Goal: Task Accomplishment & Management: Use online tool/utility

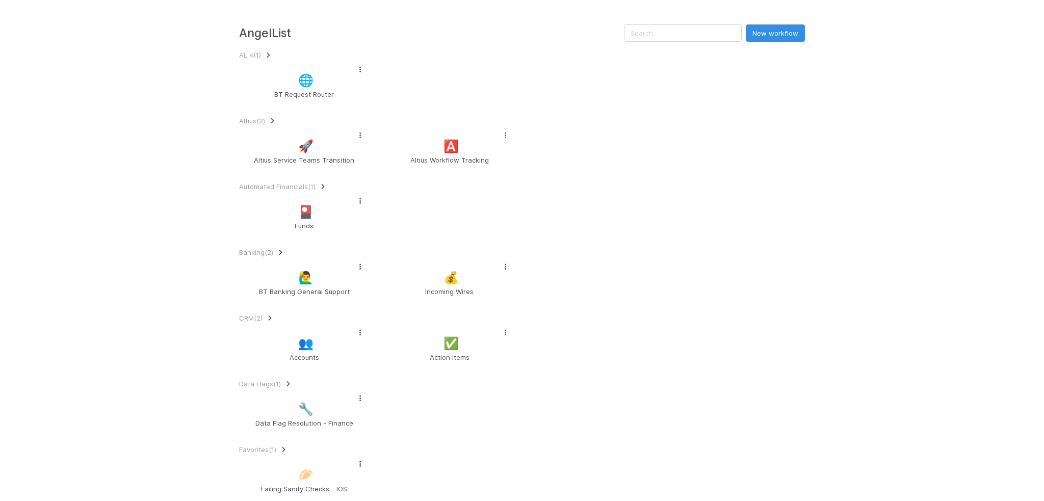
scroll to position [561, 0]
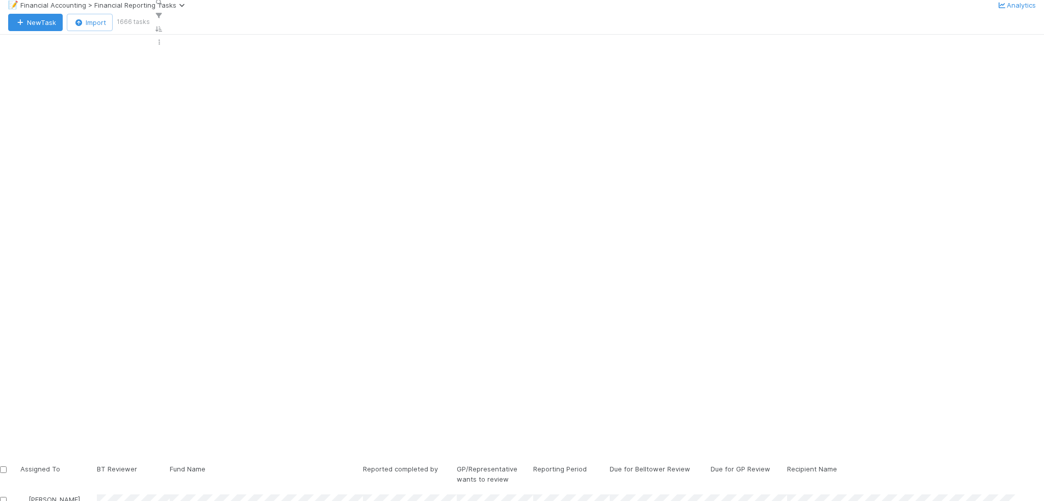
scroll to position [404, 1008]
click at [164, 6] on icon "button" at bounding box center [159, 2] width 10 height 6
type input "CapitalX, LP - A3"
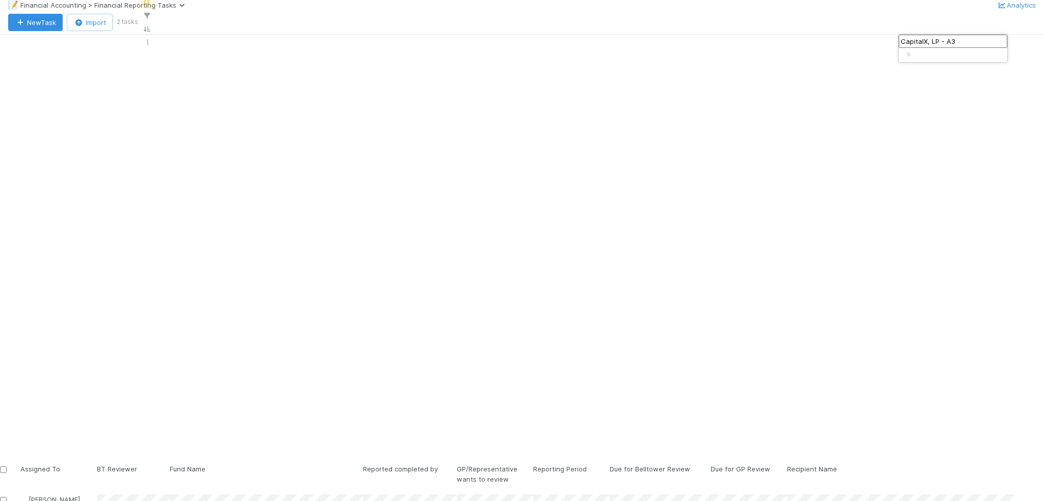
drag, startPoint x: 245, startPoint y: 262, endPoint x: 372, endPoint y: 412, distance: 196.0
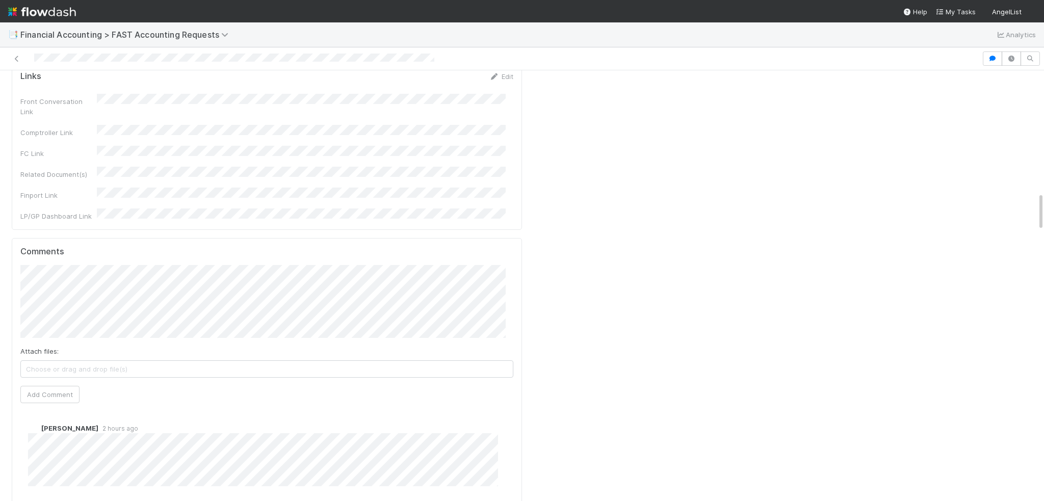
scroll to position [1274, 0]
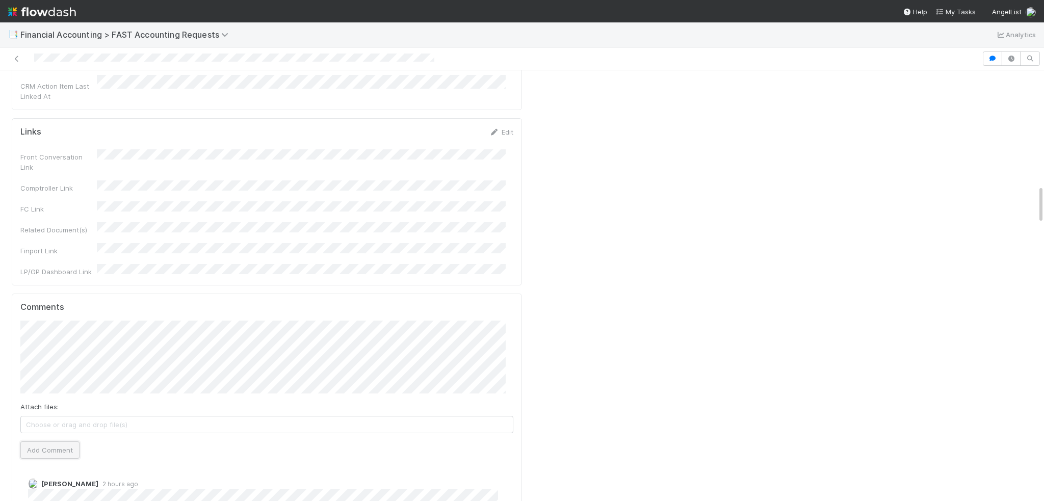
click at [41, 441] on button "Add Comment" at bounding box center [49, 449] width 59 height 17
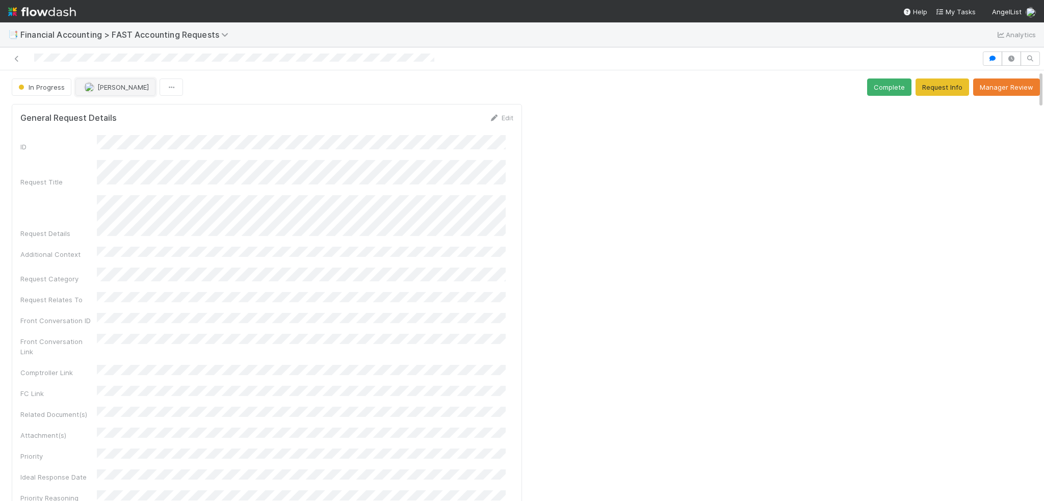
click at [121, 83] on span "[PERSON_NAME]" at bounding box center [122, 87] width 51 height 8
click at [97, 86] on span "[PERSON_NAME]" at bounding box center [122, 87] width 51 height 8
click at [384, 244] on div at bounding box center [522, 250] width 1044 height 501
click at [13, 57] on icon at bounding box center [17, 59] width 10 height 7
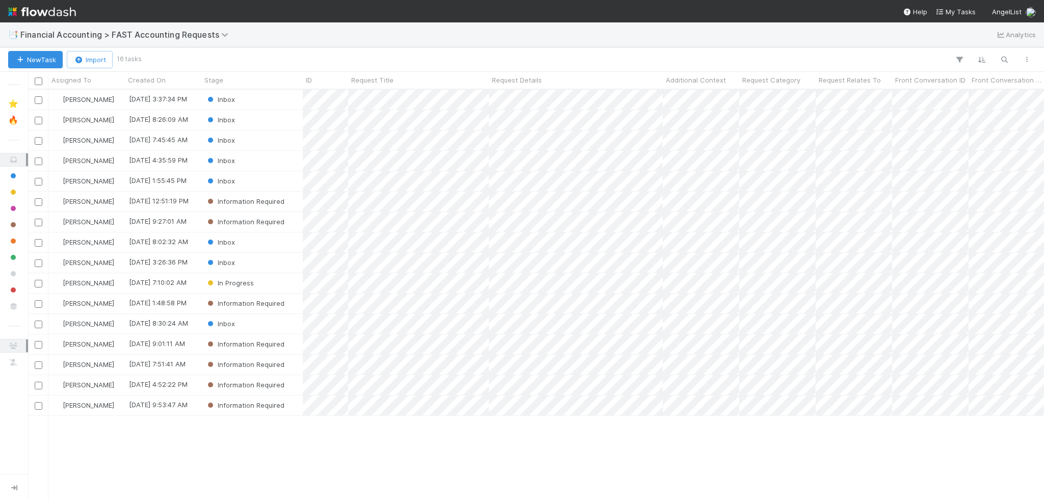
scroll to position [404, 1008]
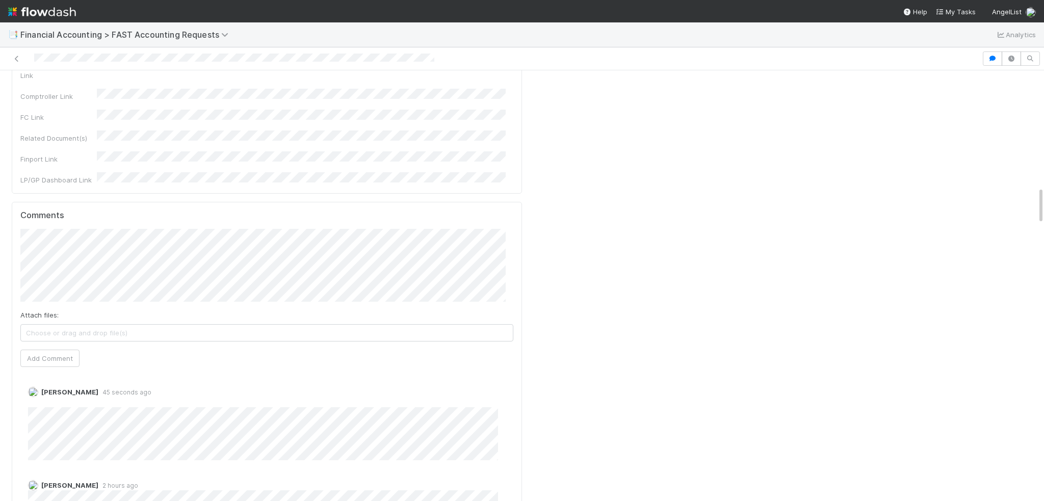
scroll to position [1376, 0]
click at [60, 388] on link "Delete" at bounding box center [66, 392] width 21 height 8
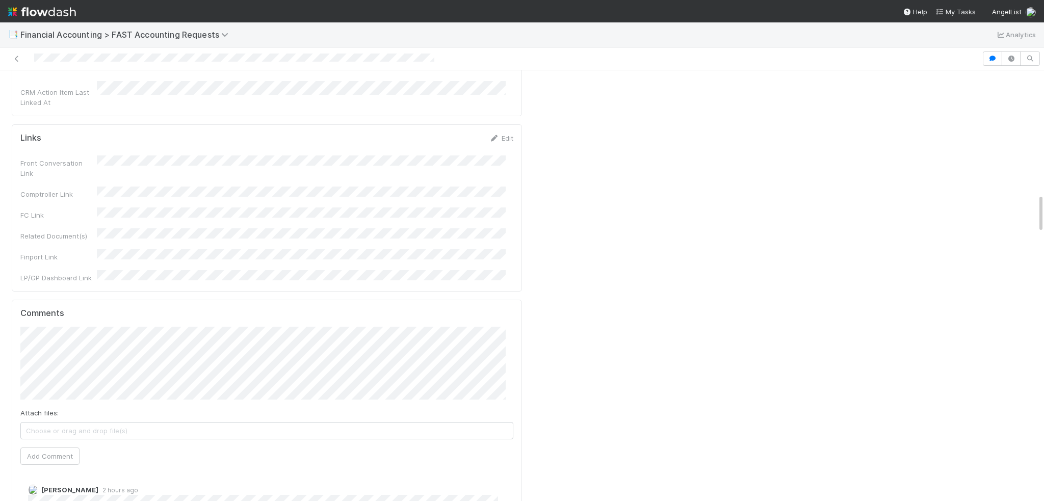
scroll to position [1223, 0]
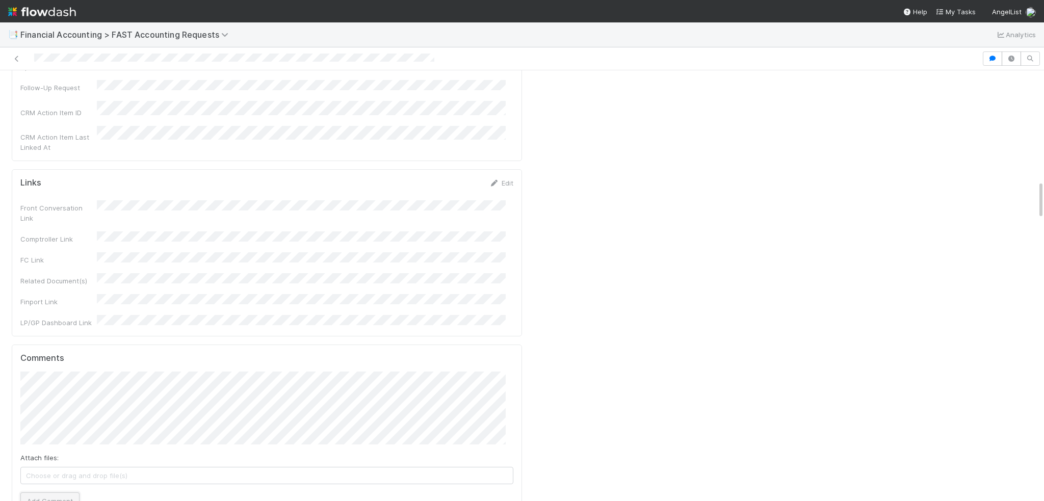
click at [55, 492] on button "Add Comment" at bounding box center [49, 500] width 59 height 17
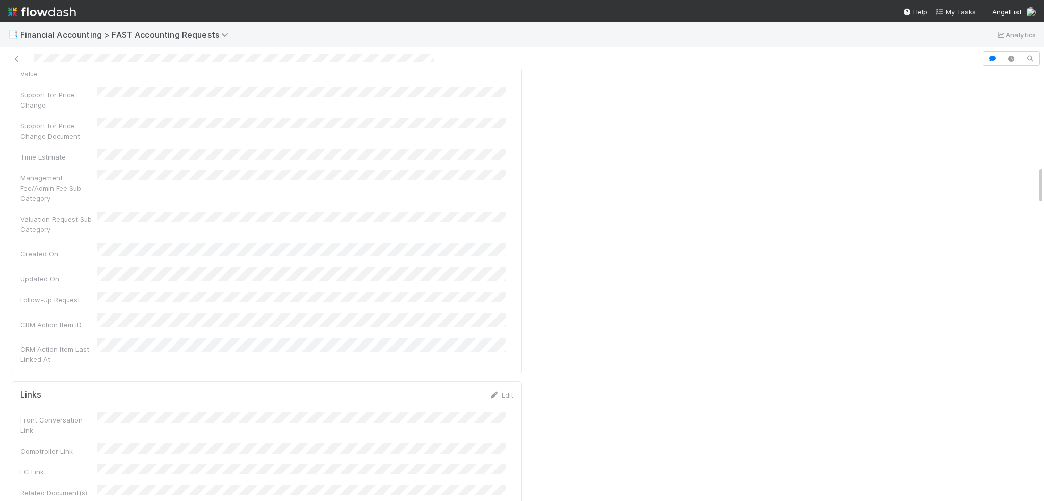
scroll to position [0, 0]
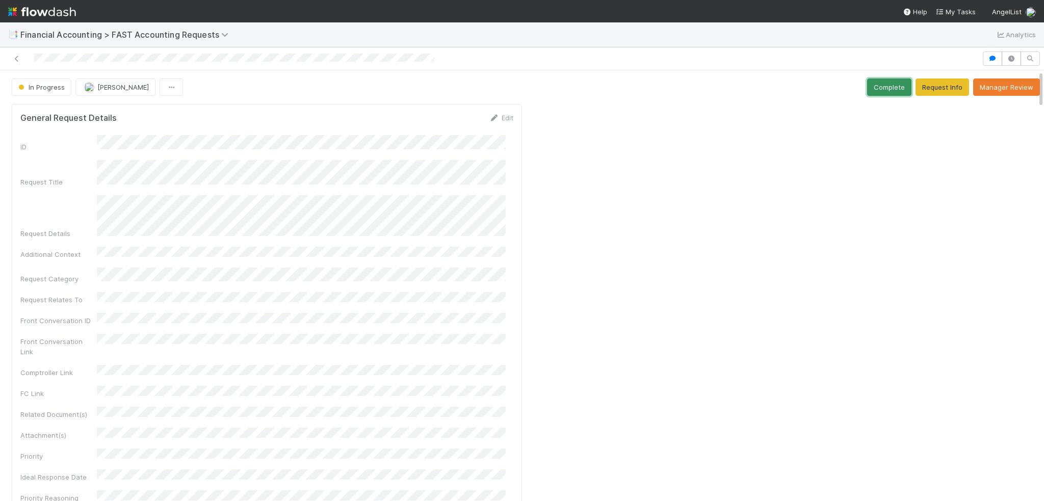
click at [881, 89] on button "Complete" at bounding box center [889, 86] width 44 height 17
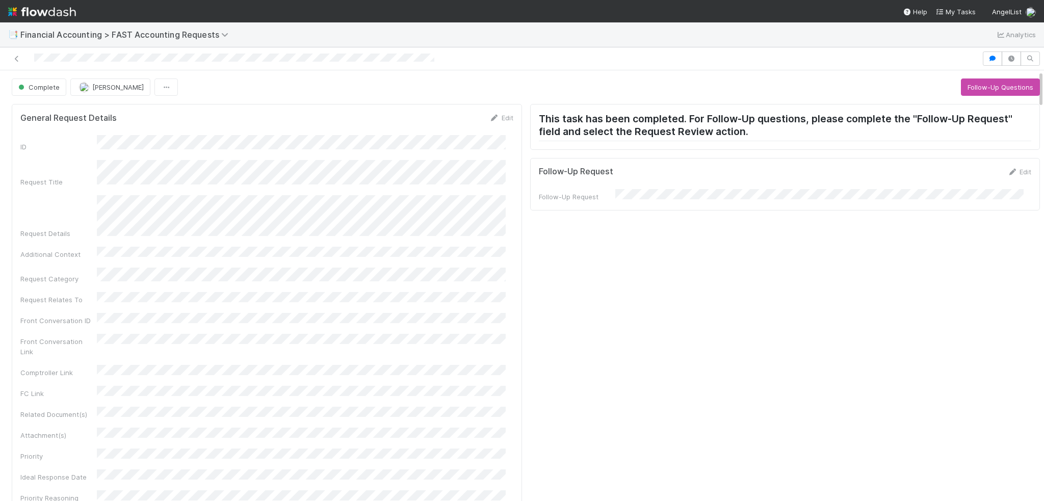
click at [22, 55] on div at bounding box center [490, 58] width 973 height 14
click at [13, 57] on icon at bounding box center [17, 59] width 10 height 7
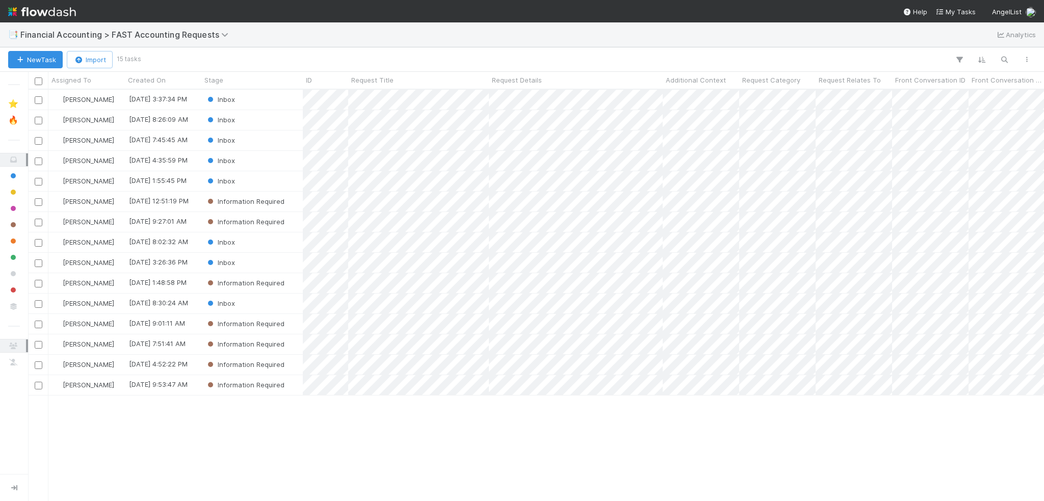
scroll to position [404, 1008]
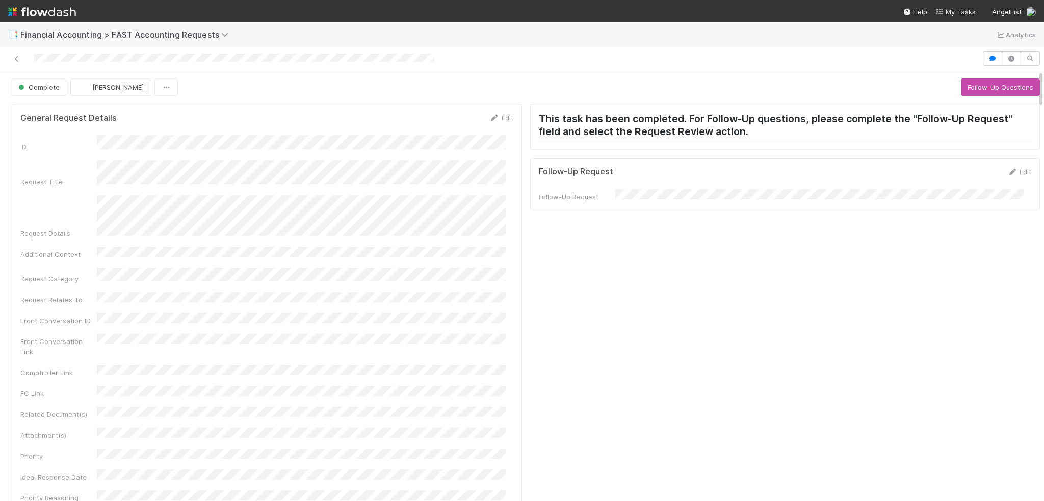
click at [23, 65] on div at bounding box center [490, 58] width 973 height 14
click at [18, 54] on link at bounding box center [17, 59] width 10 height 10
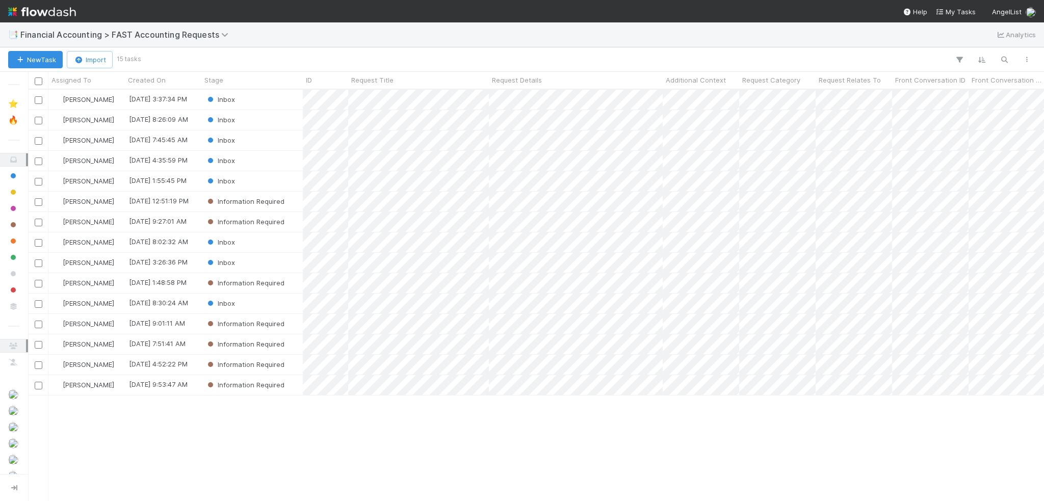
scroll to position [404, 1008]
click at [280, 263] on div "Inbox" at bounding box center [251, 263] width 101 height 20
click at [252, 305] on div "Inbox" at bounding box center [251, 304] width 101 height 20
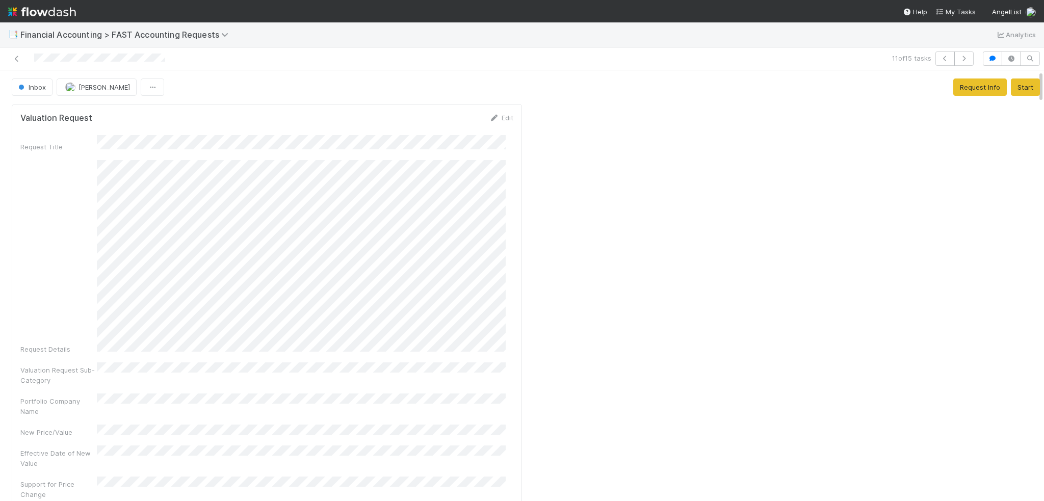
click at [76, 306] on div "Request Details" at bounding box center [266, 257] width 493 height 194
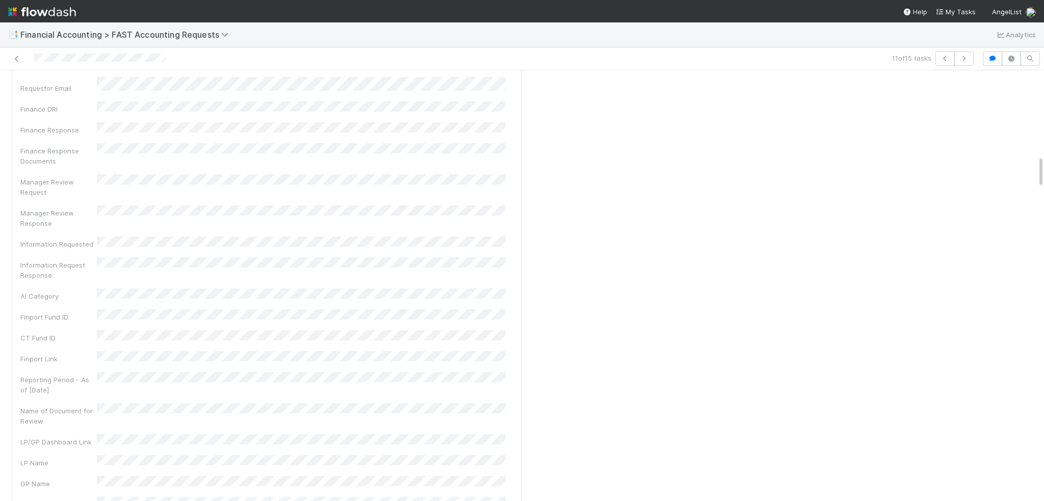
scroll to position [1121, 0]
click at [51, 405] on button "Add Comment" at bounding box center [49, 413] width 59 height 17
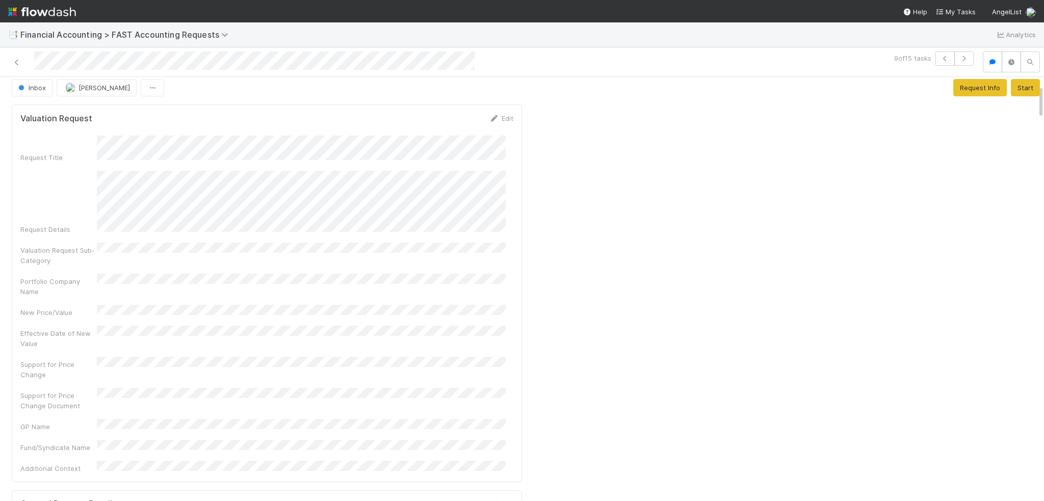
scroll to position [0, 0]
drag, startPoint x: 992, startPoint y: 86, endPoint x: 1008, endPoint y: 89, distance: 16.1
click at [992, 86] on div "Request Info Start" at bounding box center [996, 93] width 87 height 17
click at [1011, 89] on button "Start" at bounding box center [1025, 93] width 29 height 17
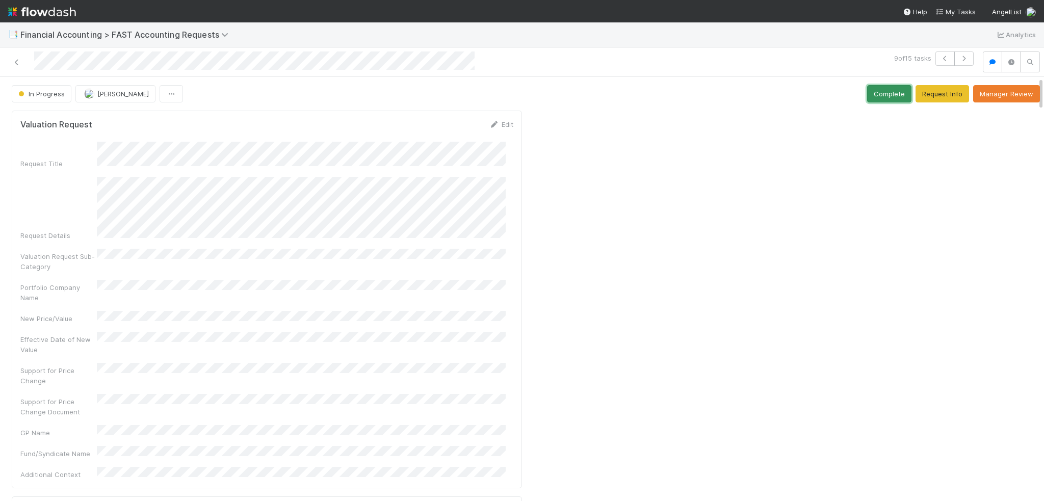
click at [867, 89] on button "Complete" at bounding box center [889, 93] width 44 height 17
click at [15, 66] on link at bounding box center [17, 62] width 10 height 10
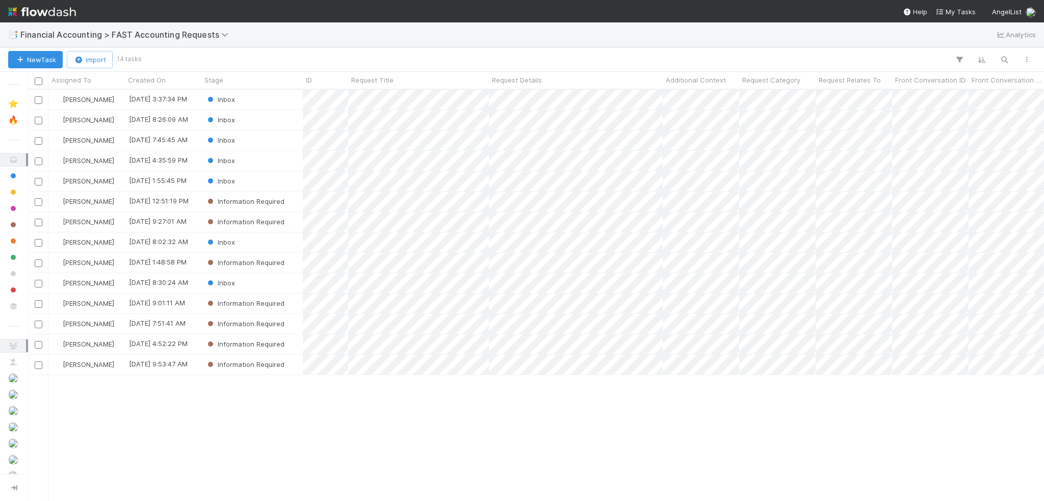
scroll to position [404, 1008]
click at [289, 279] on div "Inbox" at bounding box center [251, 283] width 101 height 20
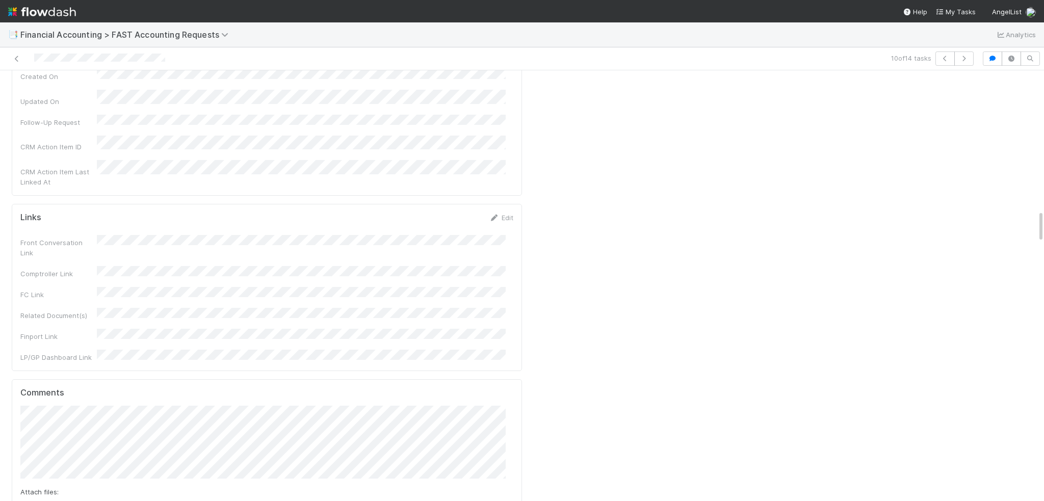
scroll to position [1835, 0]
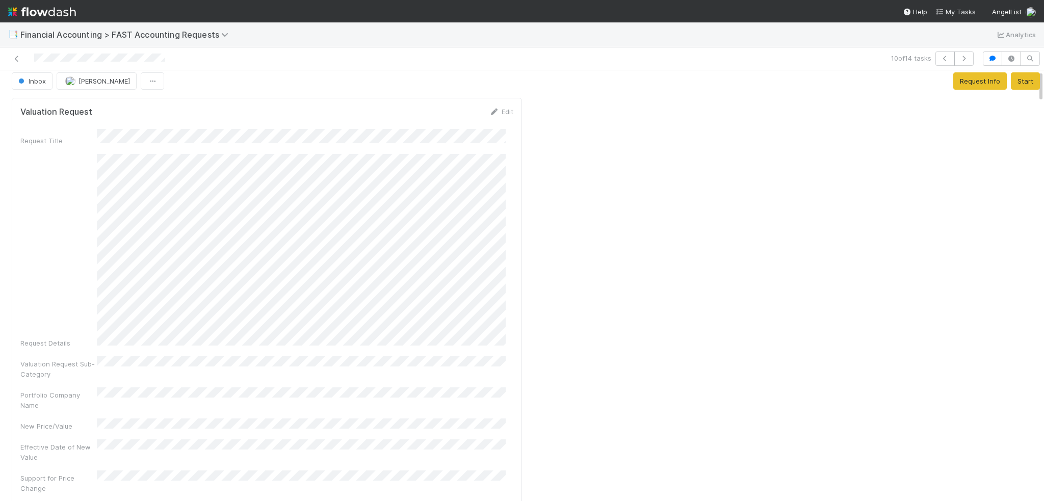
scroll to position [0, 0]
click at [1025, 87] on div "Inbox [PERSON_NAME] Request Info Start" at bounding box center [525, 86] width 1043 height 17
click at [1013, 88] on button "Start" at bounding box center [1025, 86] width 29 height 17
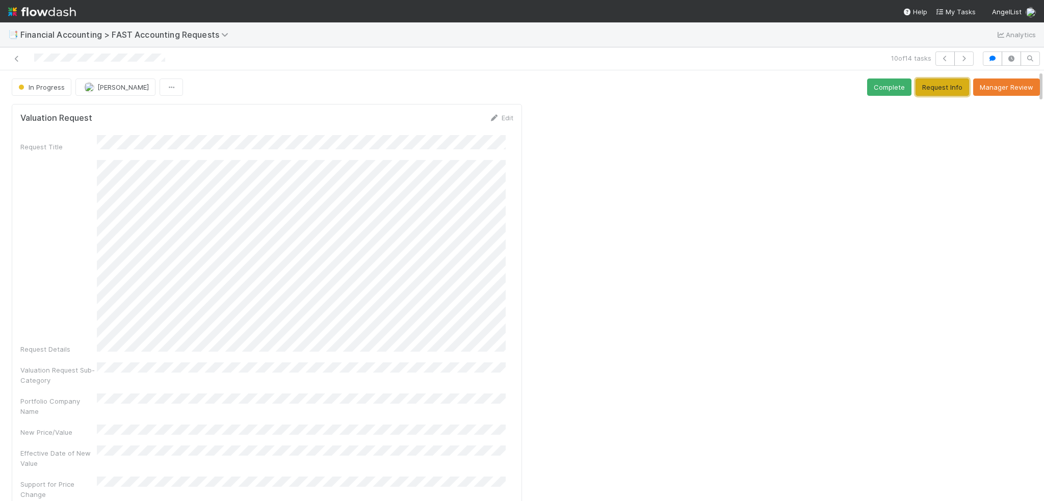
click at [932, 89] on button "Request Info" at bounding box center [942, 86] width 54 height 17
